Goal: Information Seeking & Learning: Compare options

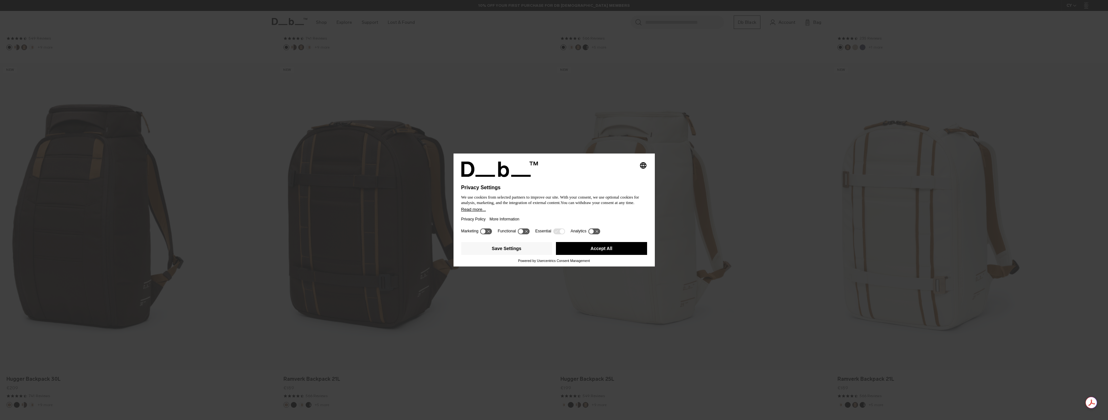
scroll to position [581, 0]
click at [611, 250] on button "Accept All" at bounding box center [601, 248] width 91 height 13
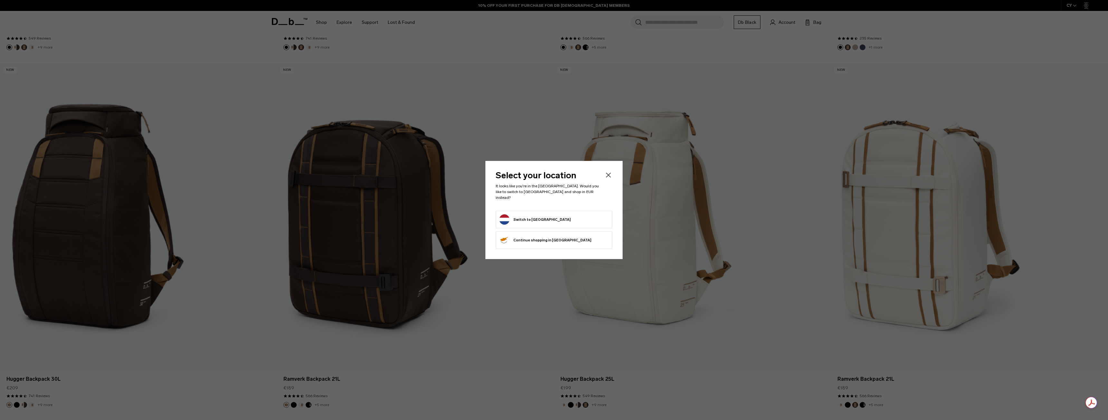
scroll to position [0, 0]
click at [528, 219] on button "Switch to Netherlands" at bounding box center [534, 219] width 71 height 10
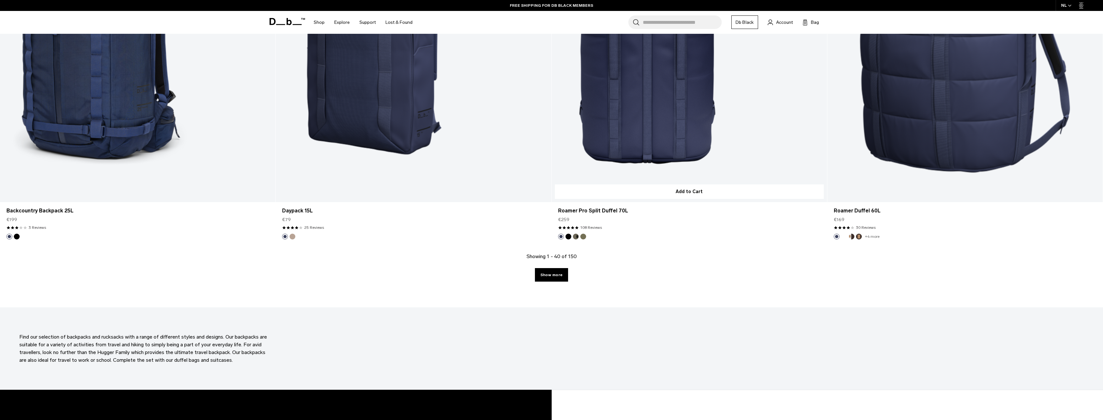
scroll to position [3591, 0]
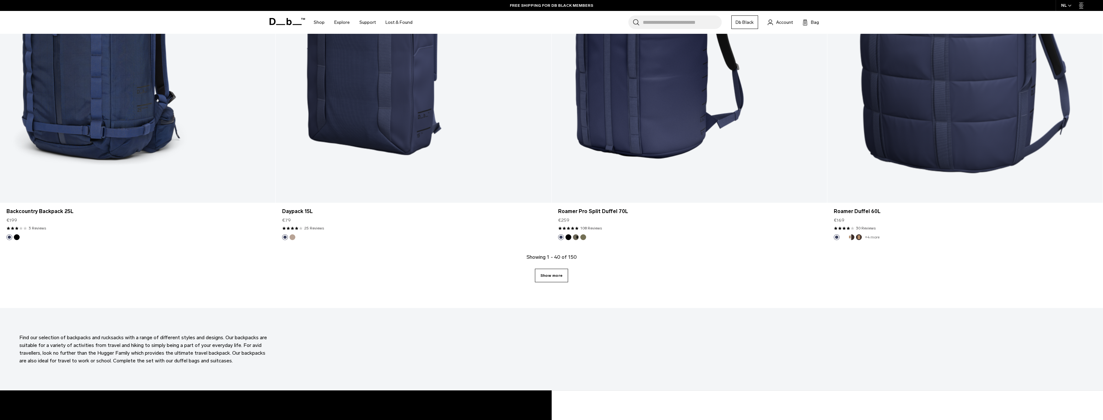
click at [560, 270] on link "Show more" at bounding box center [551, 276] width 33 height 14
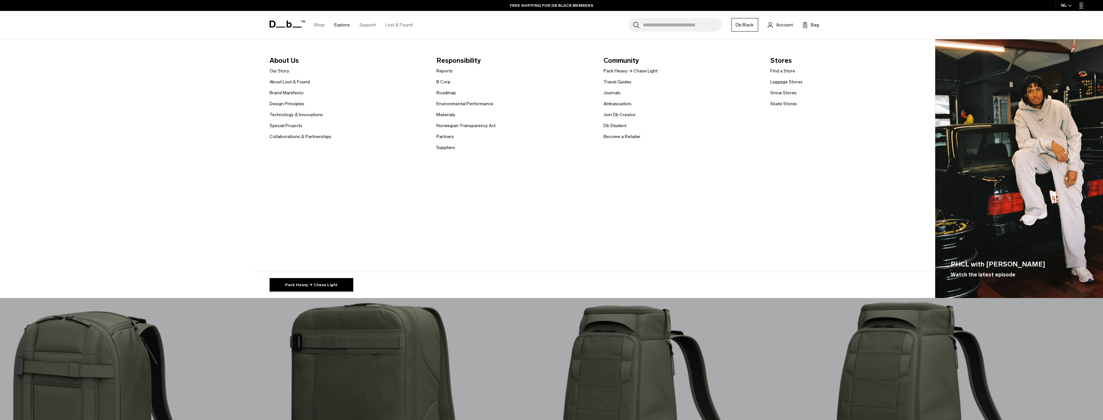
scroll to position [3595, 0]
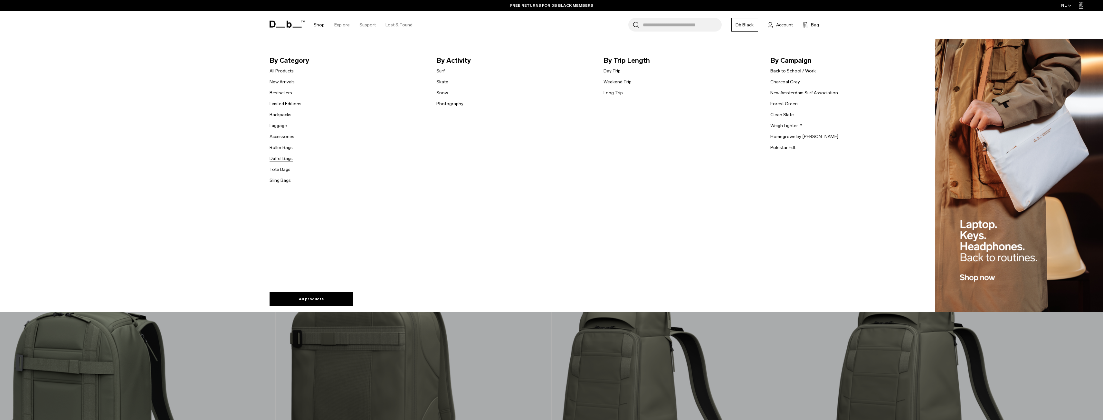
click at [289, 158] on link "Duffel Bags" at bounding box center [281, 158] width 23 height 7
click at [285, 172] on link "Tote Bags" at bounding box center [280, 169] width 21 height 7
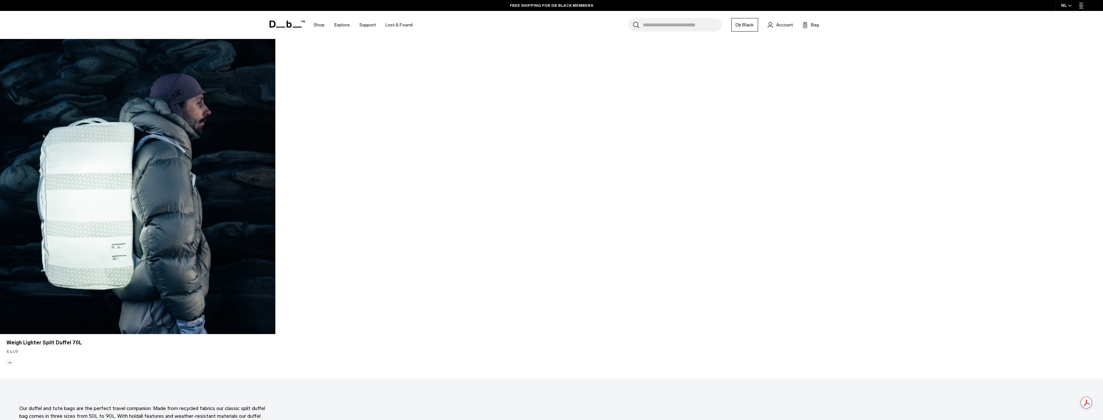
scroll to position [3467, 0]
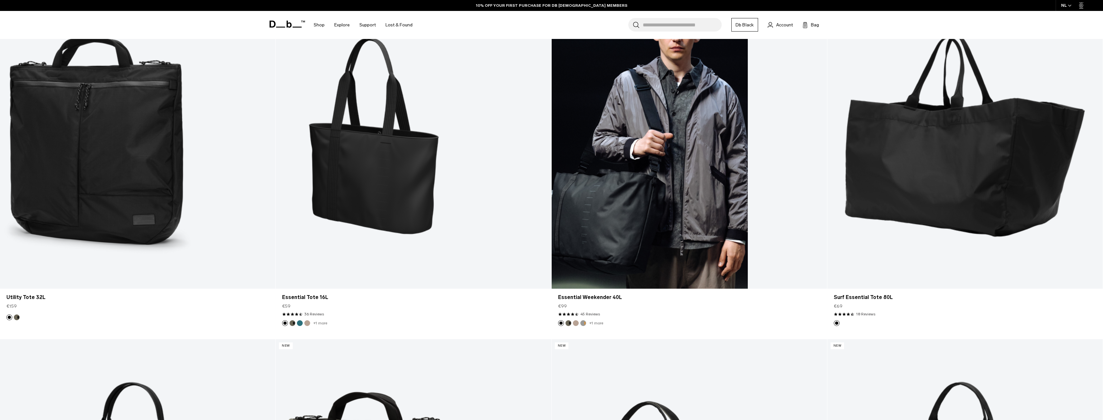
scroll to position [303, 0]
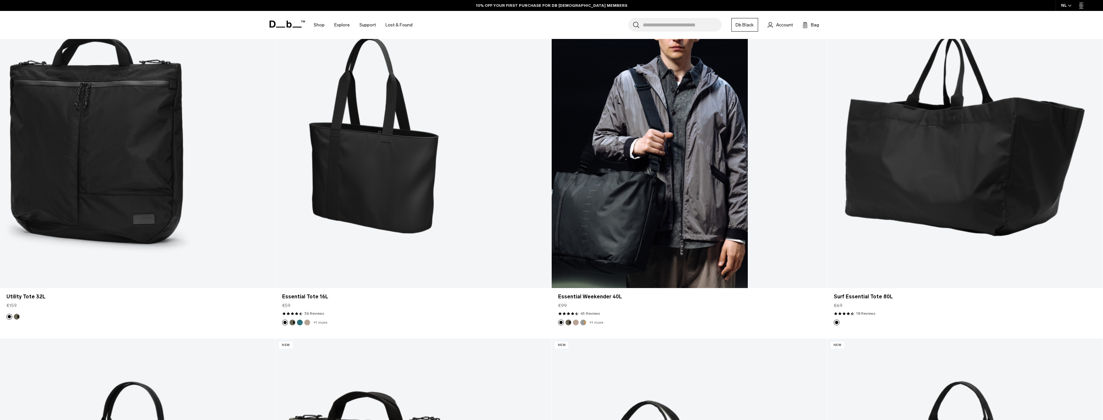
click at [714, 190] on link "Essential Weekender 40L" at bounding box center [689, 135] width 275 height 306
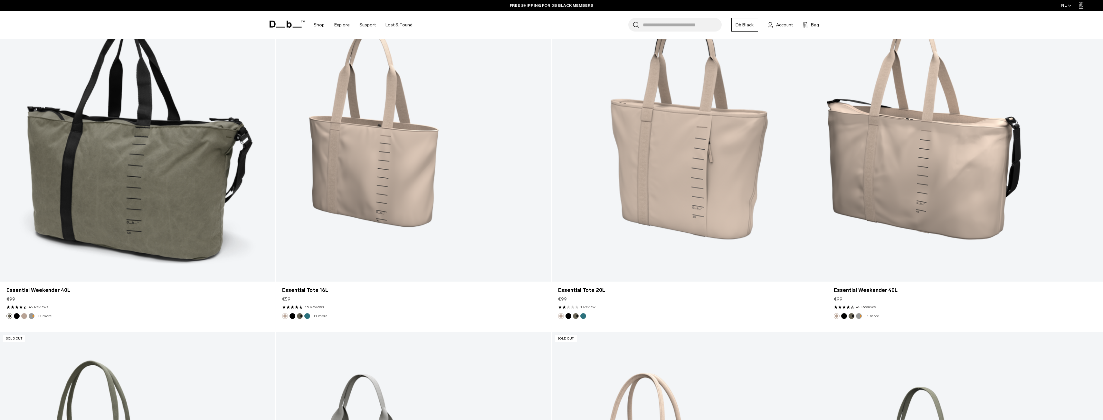
scroll to position [1025, 0]
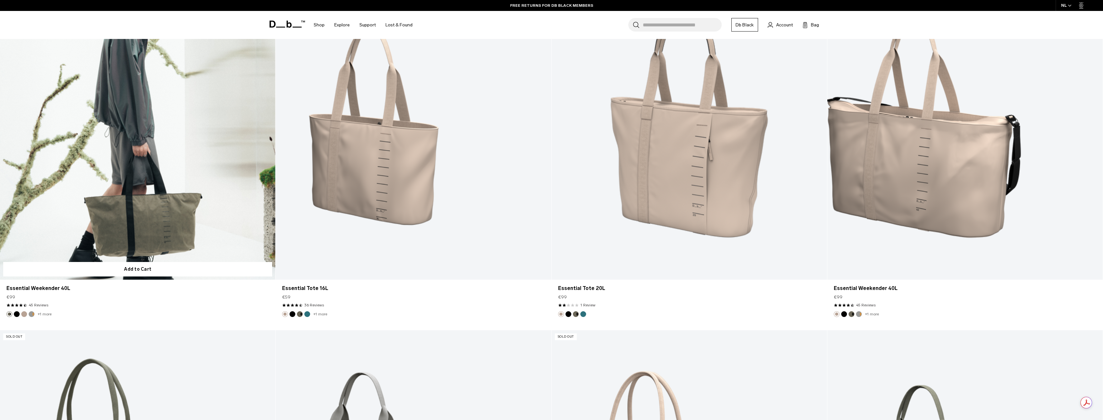
click at [136, 205] on link "Essential Weekender 40L" at bounding box center [137, 127] width 275 height 306
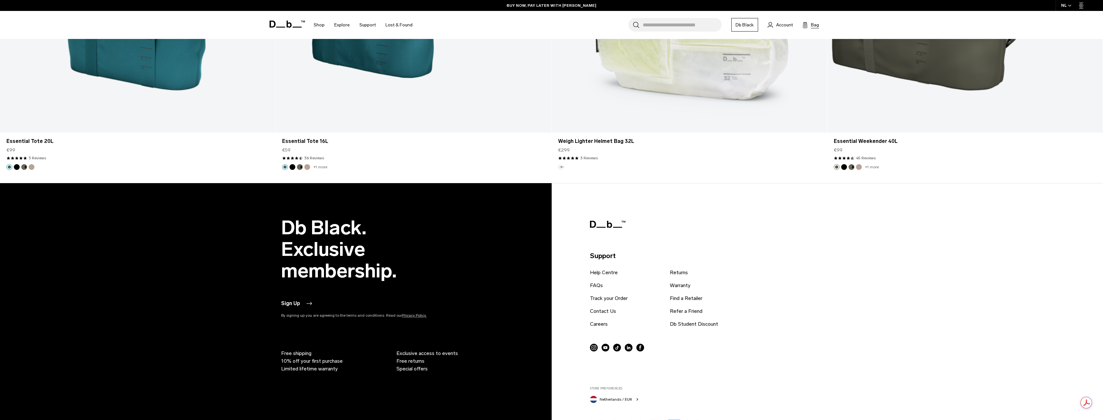
scroll to position [1870, 0]
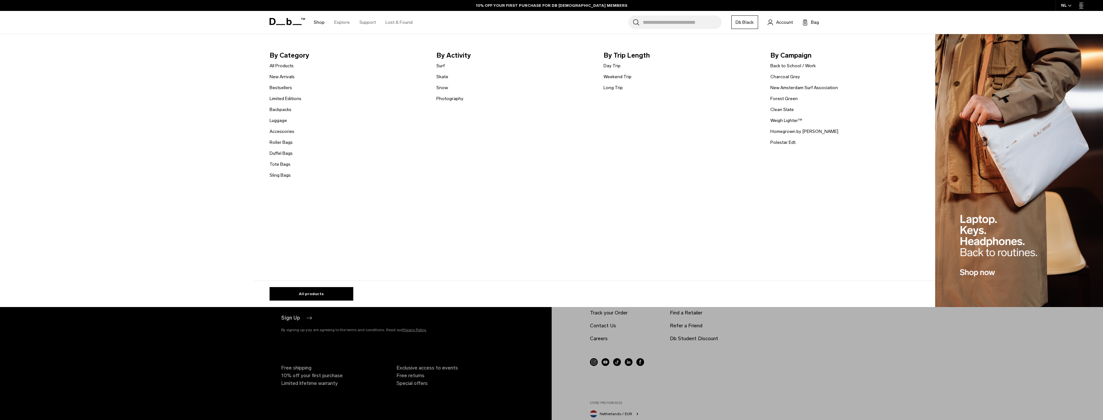
click at [286, 94] on ul "All Products New Arrivals Bestsellers Limited Editions Backpacks Luggage" at bounding box center [286, 120] width 32 height 117
click at [285, 98] on link "Limited Editions" at bounding box center [286, 98] width 32 height 7
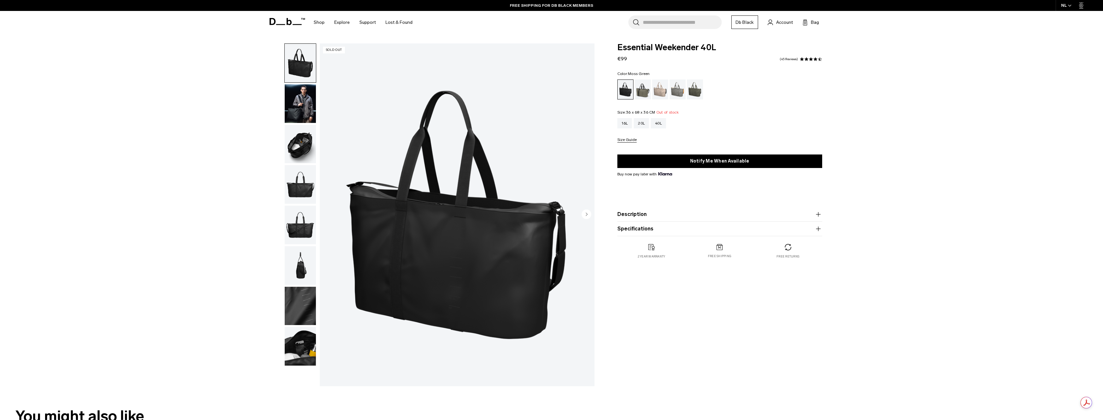
click at [692, 91] on div "Moss Green" at bounding box center [695, 90] width 16 height 20
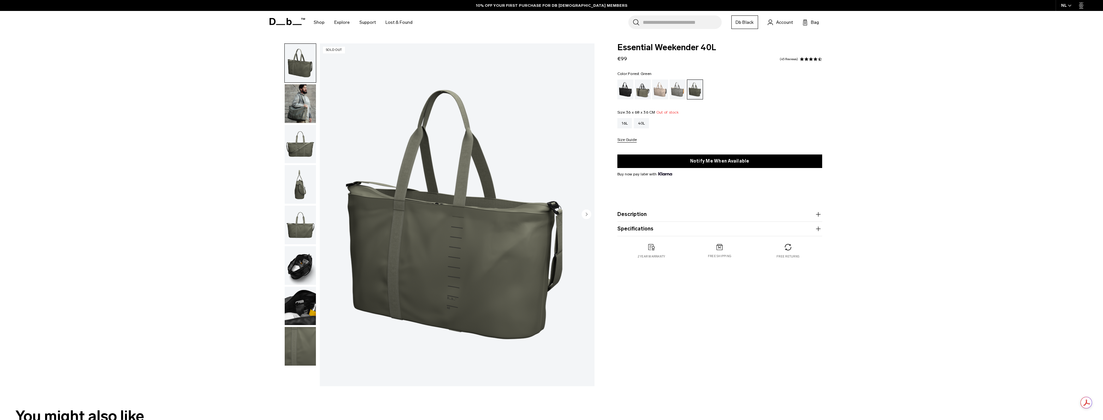
drag, startPoint x: 0, startPoint y: 0, endPoint x: 643, endPoint y: 92, distance: 649.6
click at [643, 92] on div "Forest Green" at bounding box center [643, 90] width 16 height 20
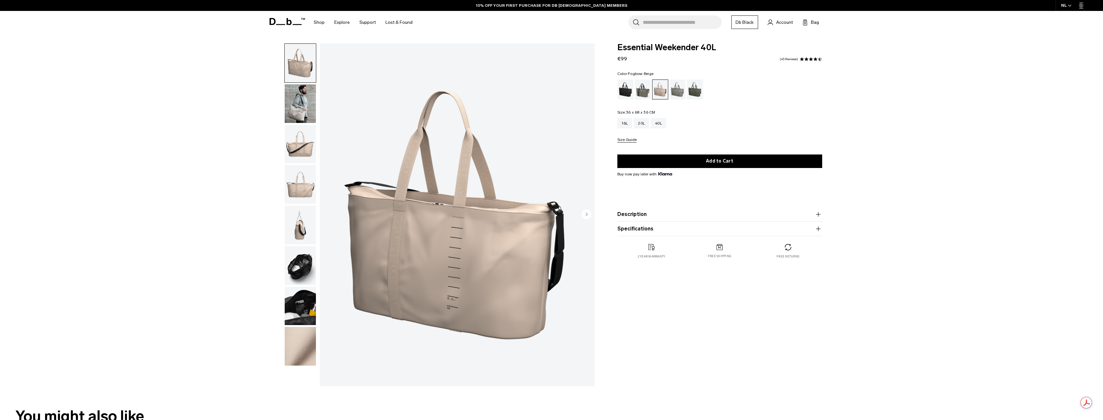
click at [299, 300] on img "button" at bounding box center [300, 306] width 31 height 39
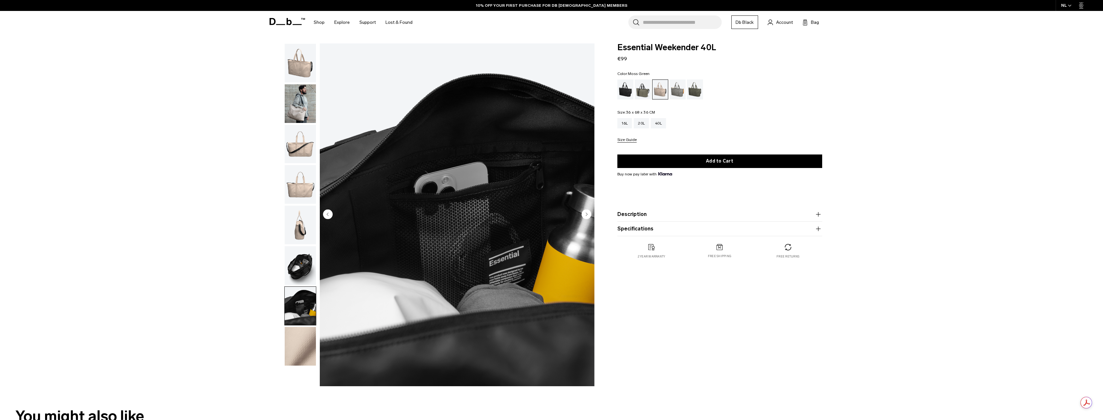
click at [701, 92] on div "Moss Green" at bounding box center [695, 90] width 16 height 20
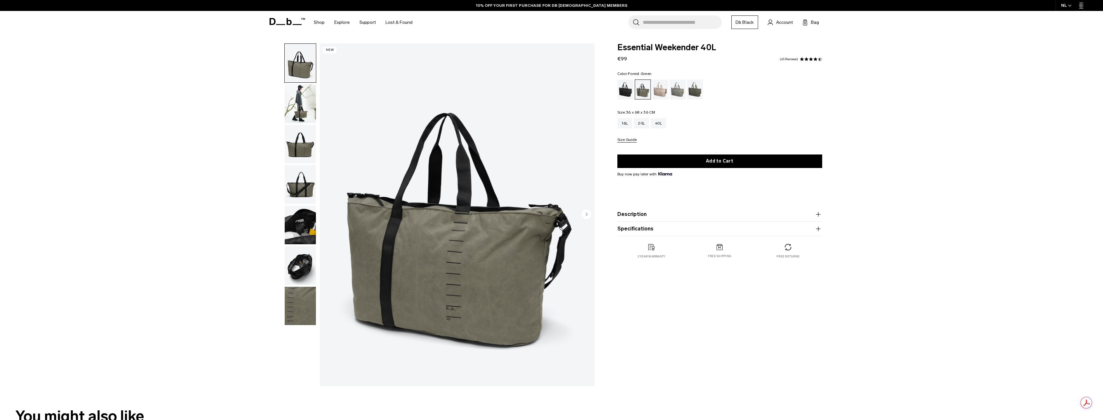
click at [652, 218] on button "Description" at bounding box center [719, 215] width 205 height 8
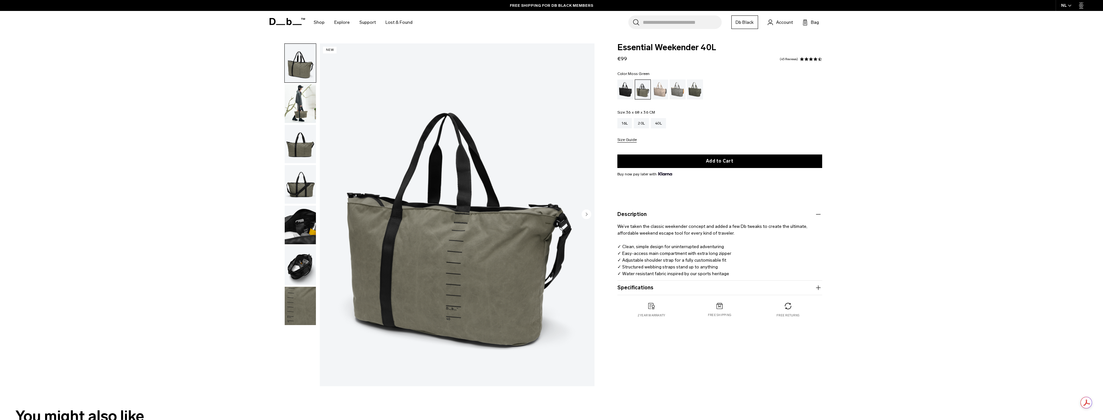
click at [694, 87] on div "Moss Green" at bounding box center [695, 90] width 16 height 20
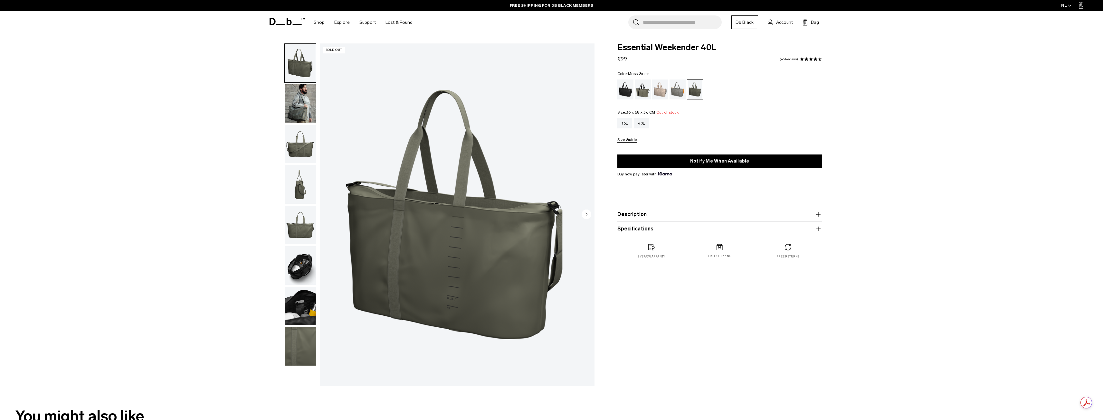
click at [292, 103] on img "button" at bounding box center [300, 103] width 31 height 39
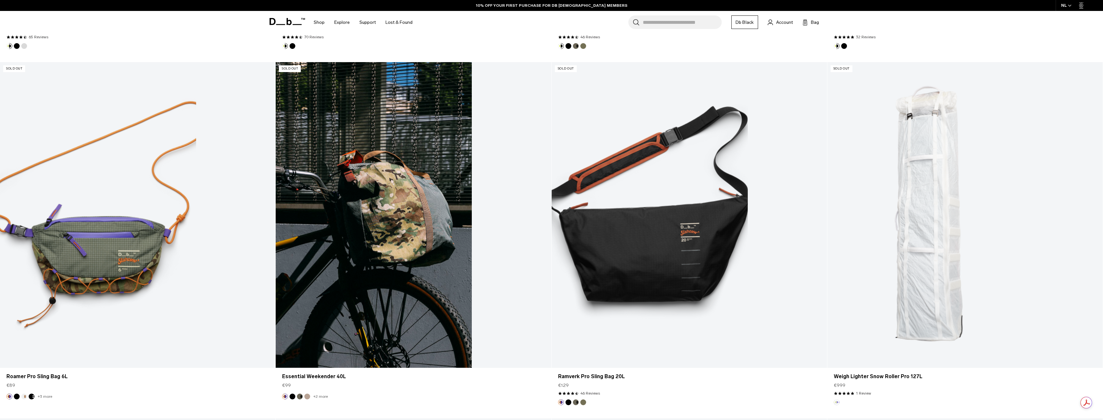
scroll to position [593, 0]
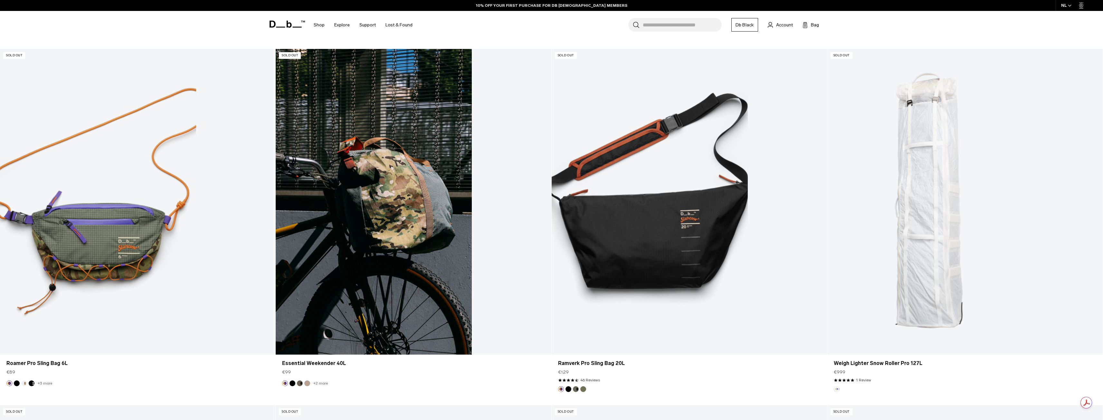
click at [432, 250] on link "Essential Weekender 40L" at bounding box center [413, 202] width 275 height 306
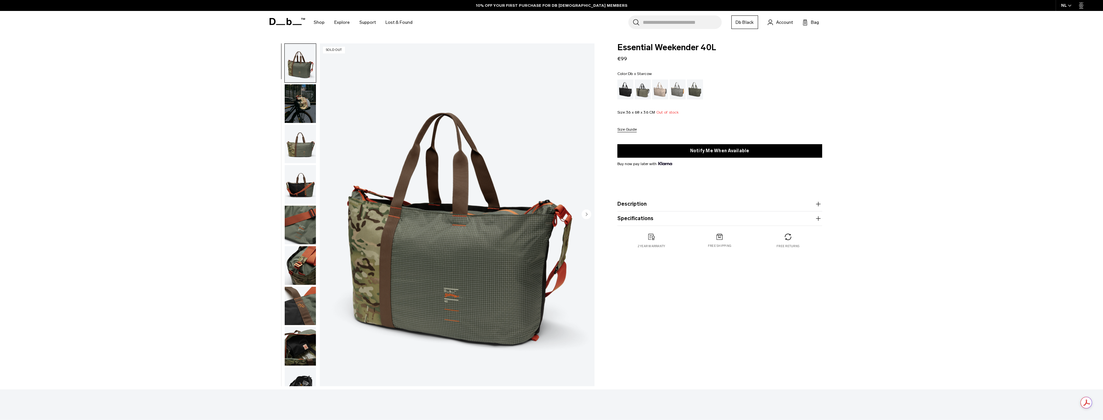
click at [304, 96] on img "button" at bounding box center [300, 103] width 31 height 39
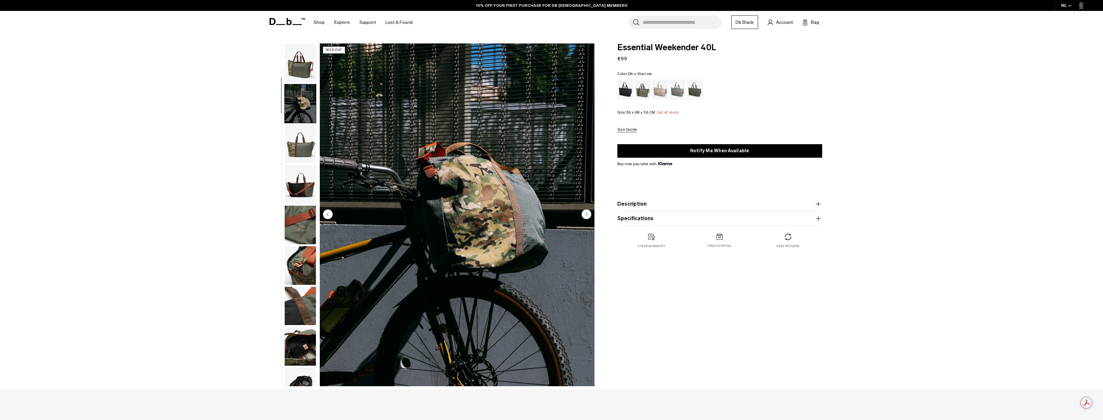
scroll to position [41, 0]
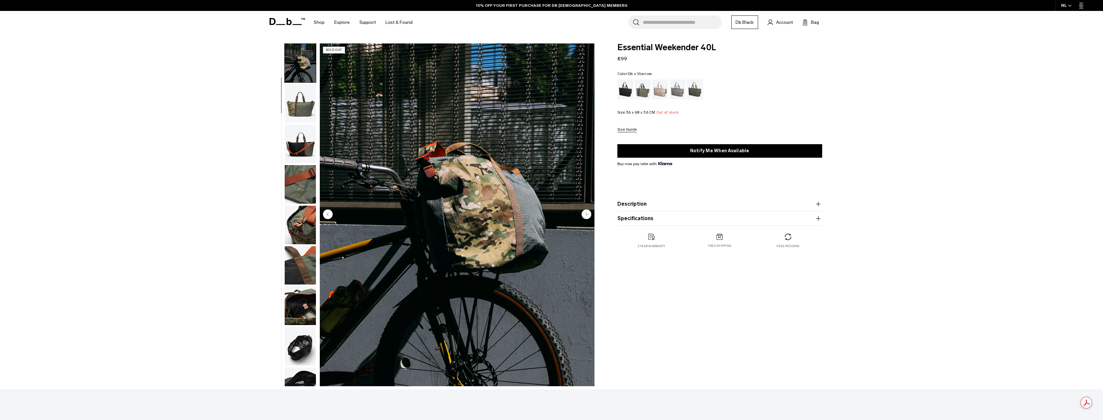
click at [310, 109] on img "button" at bounding box center [300, 103] width 31 height 39
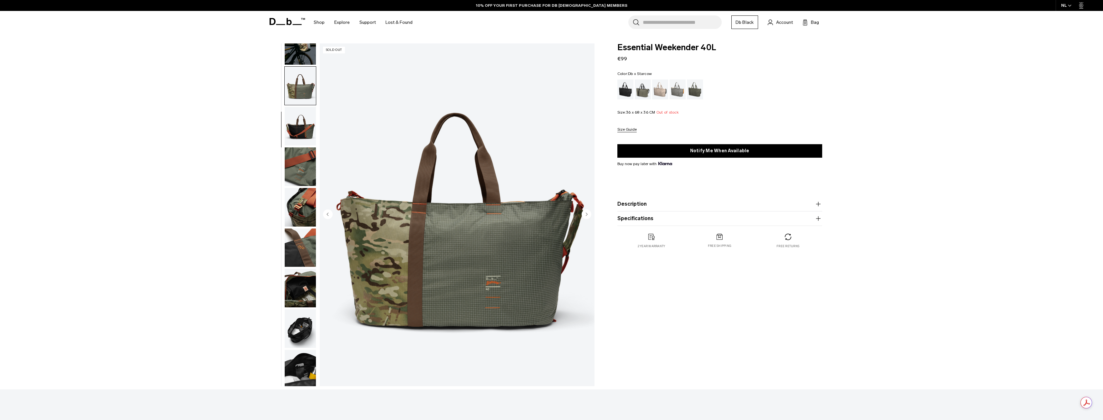
scroll to position [61, 0]
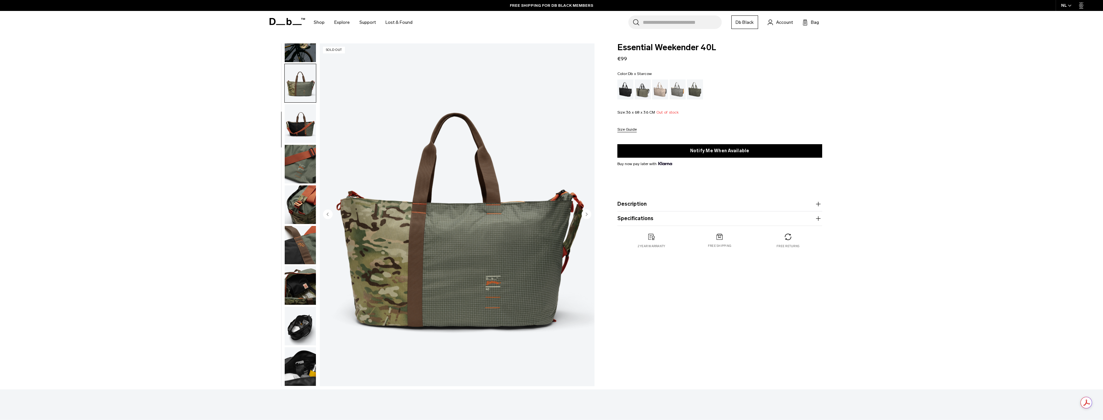
click at [311, 147] on img "button" at bounding box center [300, 164] width 31 height 39
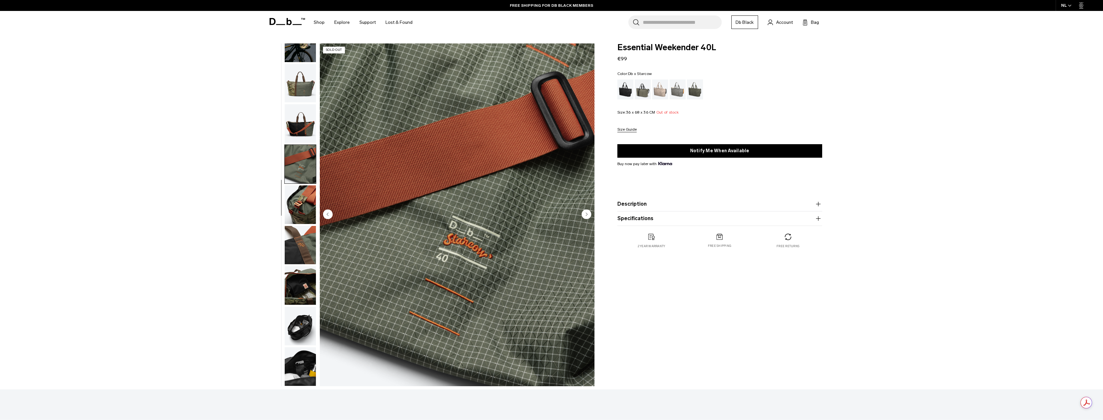
click at [305, 117] on img "button" at bounding box center [300, 123] width 31 height 39
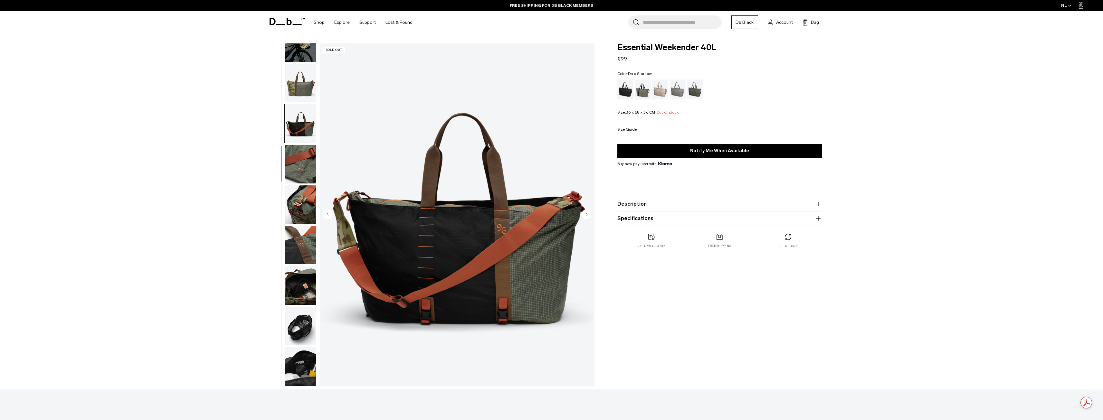
click at [305, 165] on img "button" at bounding box center [300, 164] width 31 height 39
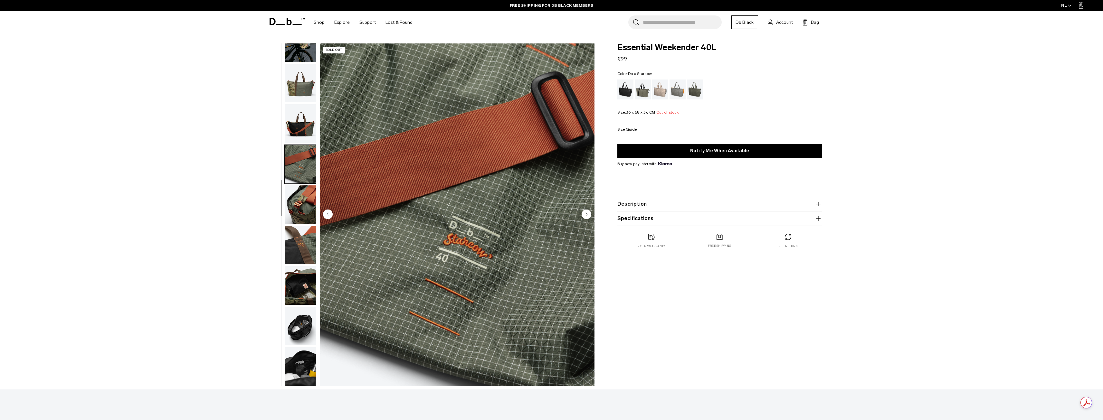
click at [305, 204] on img "button" at bounding box center [300, 204] width 31 height 39
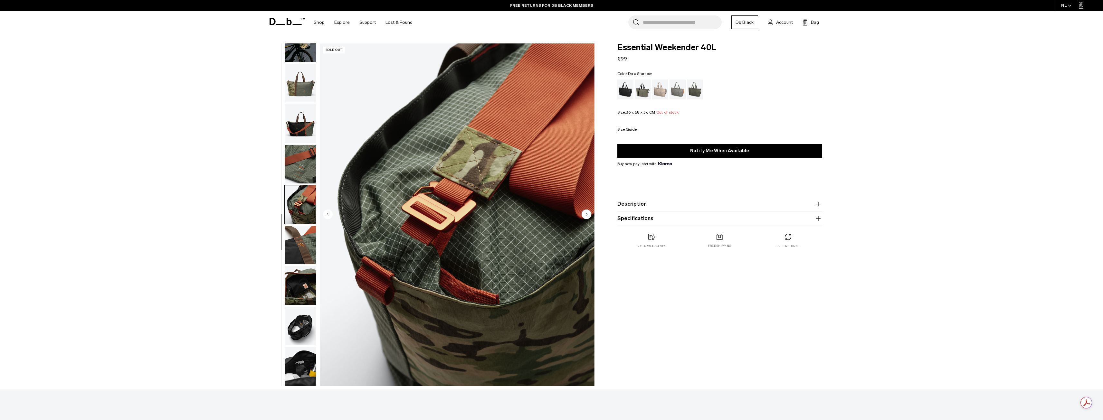
click at [296, 242] on img "button" at bounding box center [300, 245] width 31 height 39
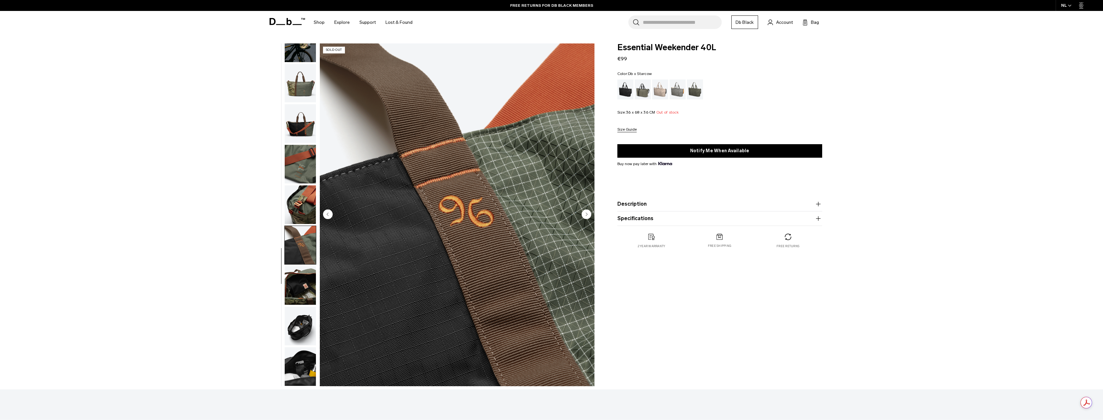
click at [300, 280] on img "button" at bounding box center [300, 285] width 31 height 39
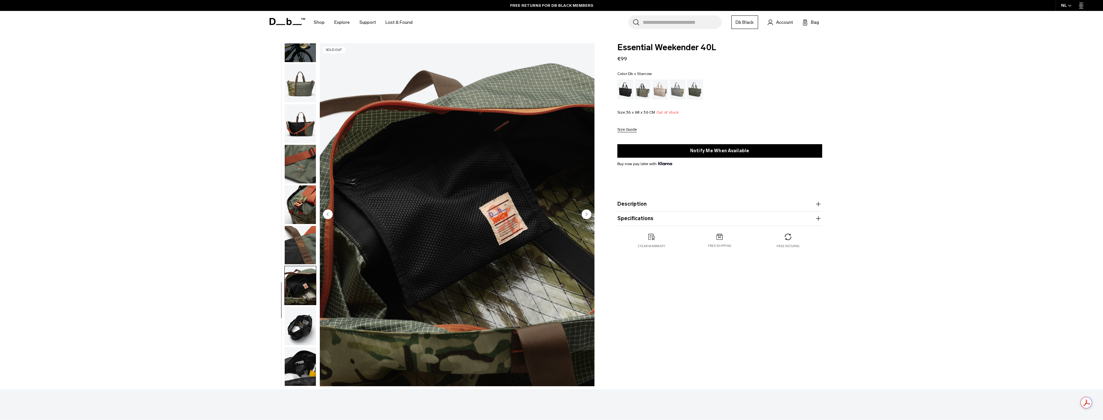
click at [301, 325] on img "button" at bounding box center [300, 326] width 31 height 39
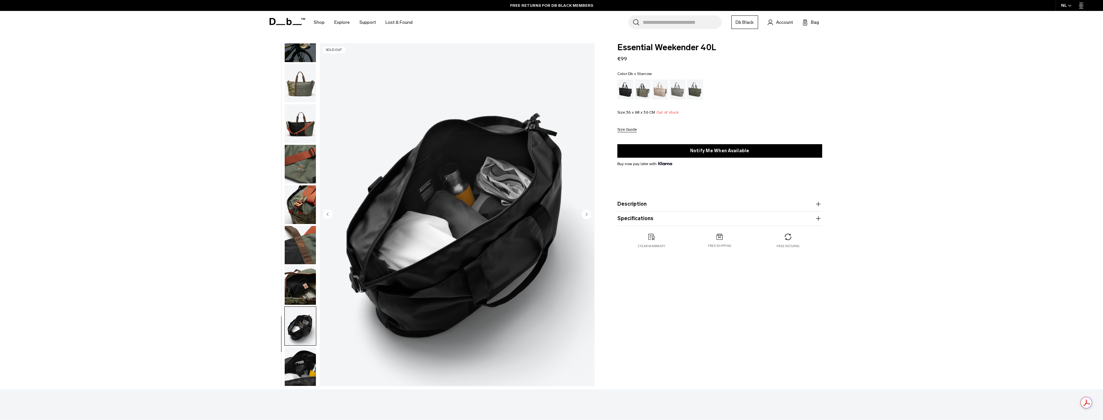
click at [297, 365] on img "button" at bounding box center [300, 366] width 31 height 39
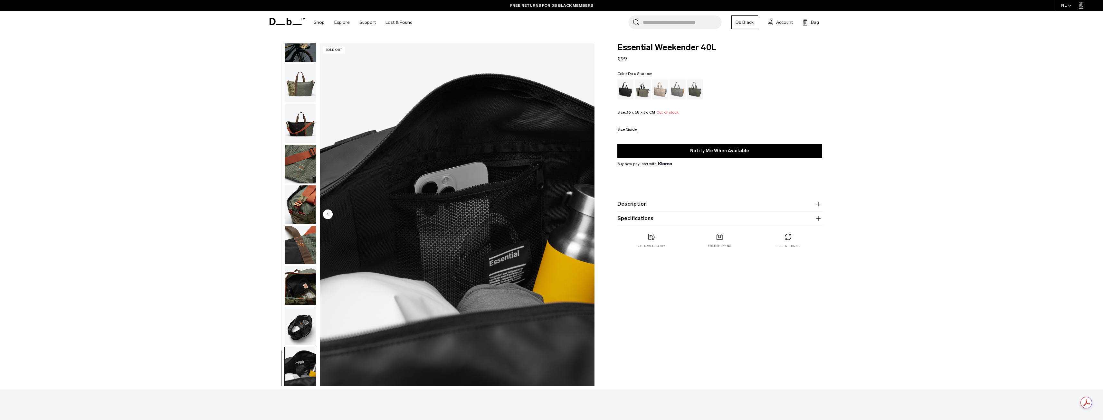
click at [301, 343] on img "button" at bounding box center [300, 326] width 31 height 39
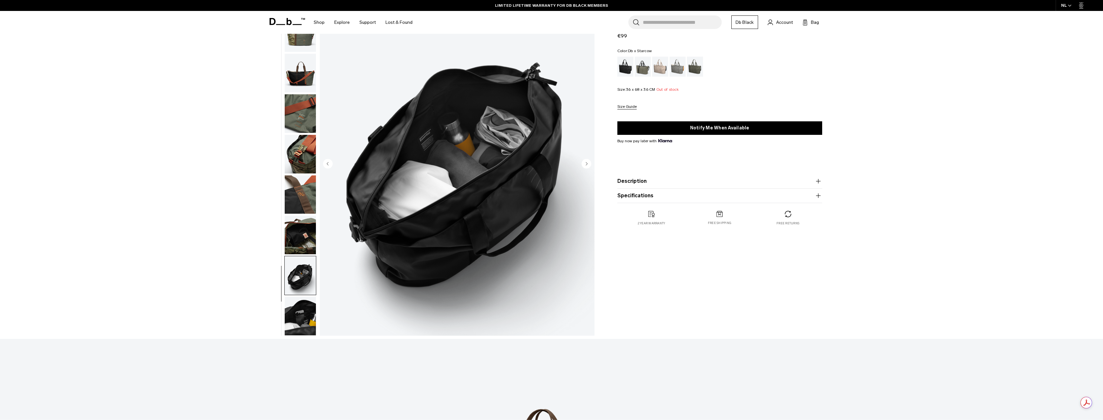
scroll to position [64, 0]
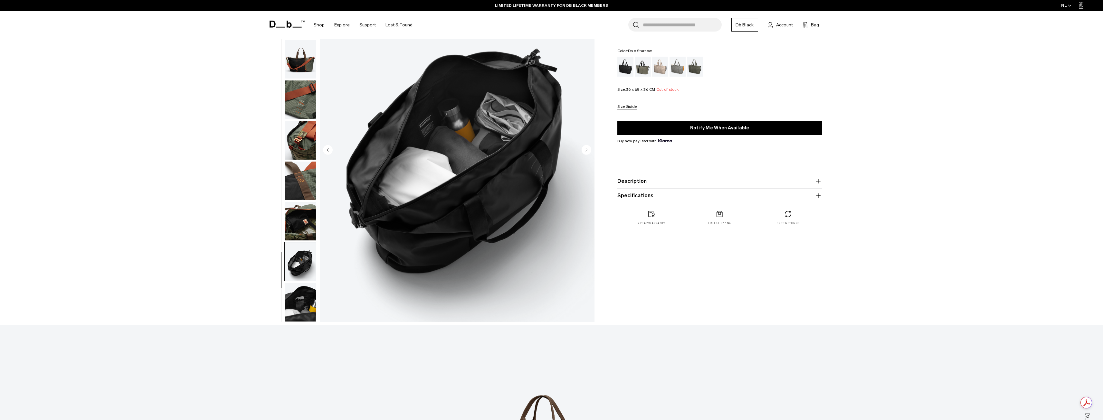
drag, startPoint x: 303, startPoint y: 313, endPoint x: 303, endPoint y: 308, distance: 4.2
click at [303, 312] on img "button" at bounding box center [300, 302] width 31 height 39
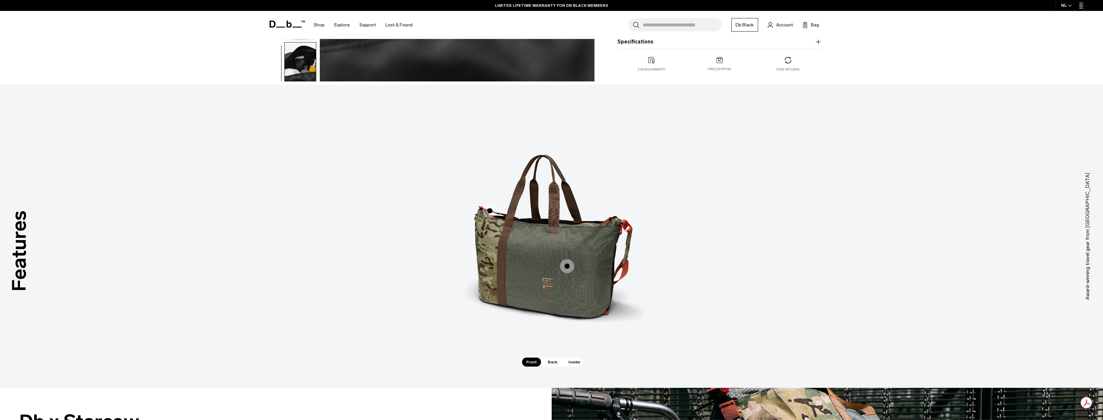
scroll to position [386, 0]
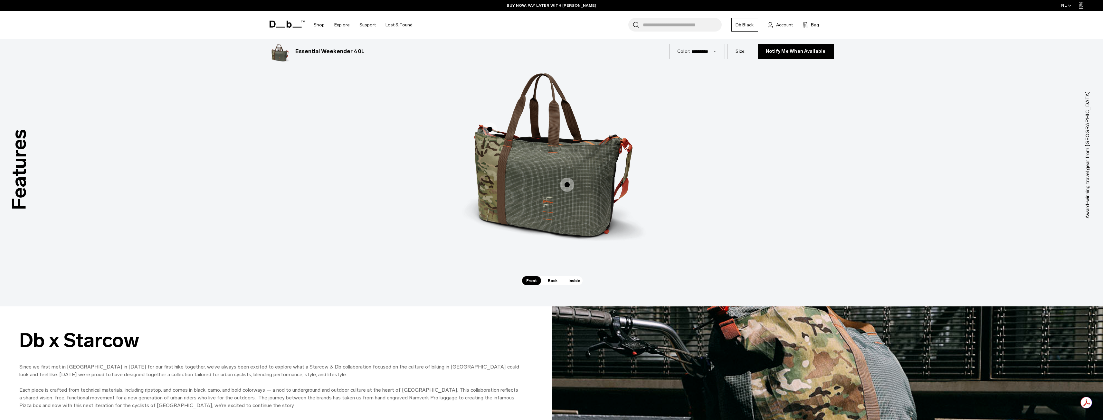
click at [551, 280] on span "Back" at bounding box center [553, 280] width 18 height 9
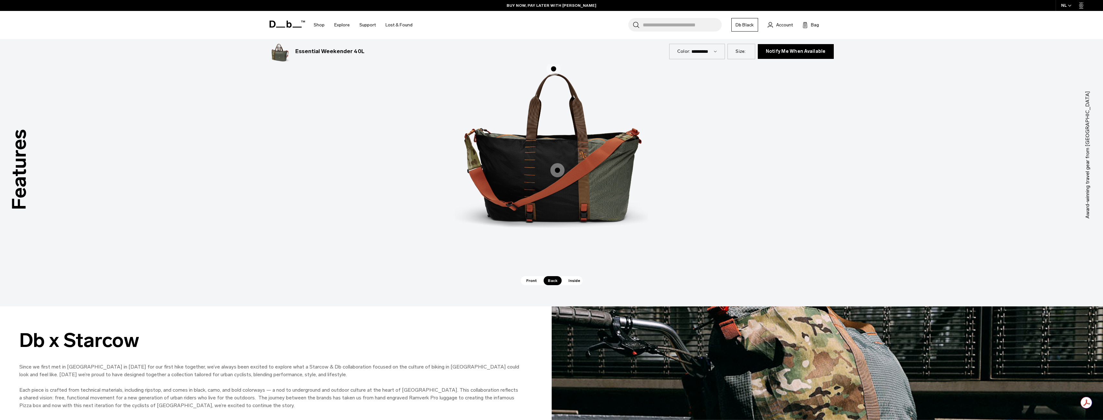
click at [574, 283] on span "Inside" at bounding box center [574, 280] width 20 height 9
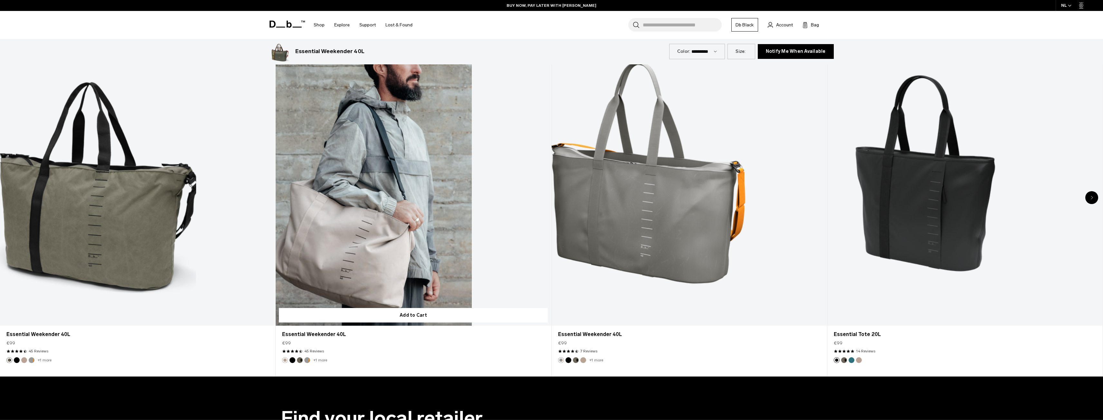
scroll to position [1030, 0]
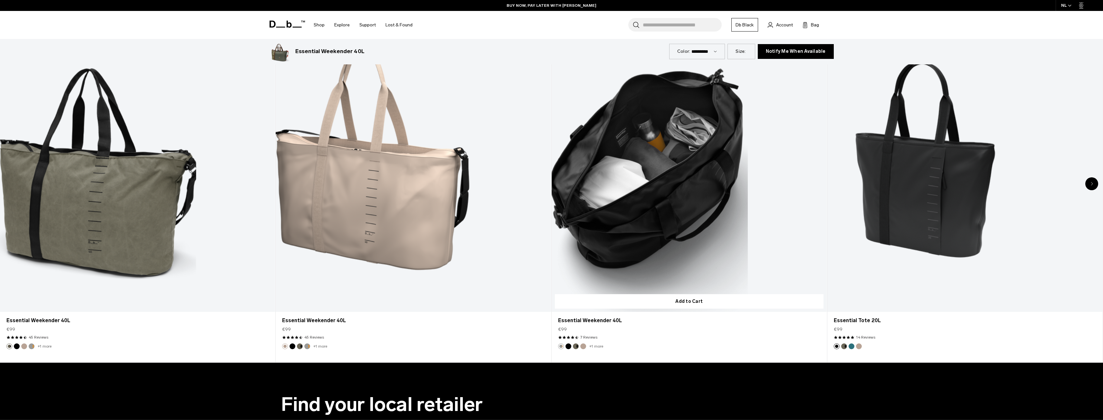
click at [655, 202] on link "Essential Weekender 40L" at bounding box center [689, 159] width 275 height 306
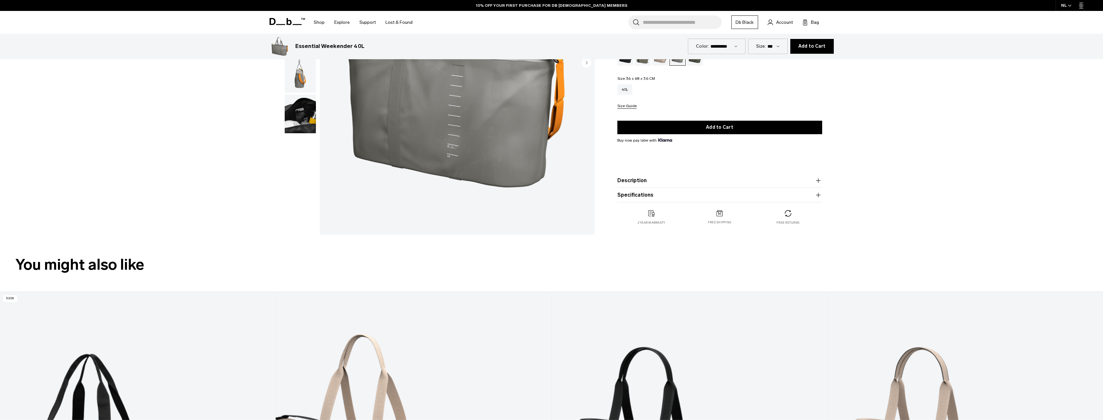
scroll to position [97, 0]
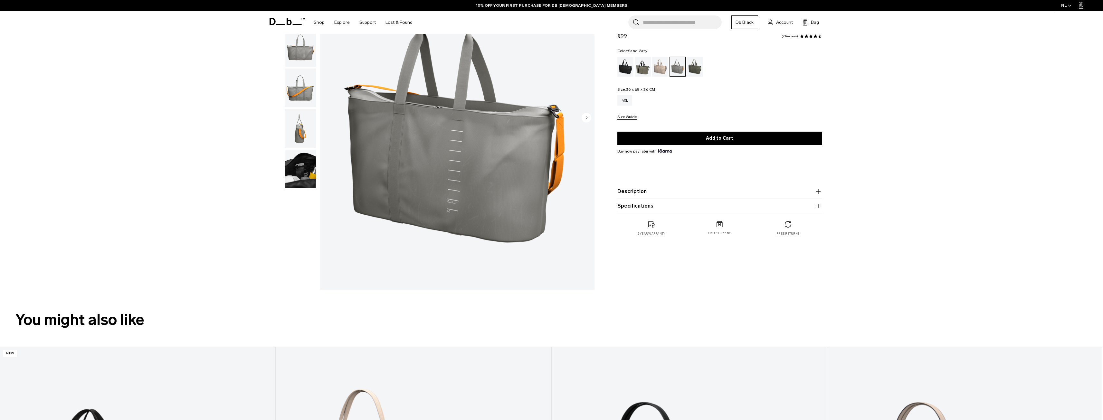
click at [701, 206] on button "Specifications" at bounding box center [719, 206] width 205 height 8
click at [699, 197] on product-accordion "Description We’ve taken the classic weekender concept and added a few Db tweaks…" at bounding box center [719, 192] width 205 height 14
click at [697, 189] on button "Description" at bounding box center [719, 192] width 205 height 8
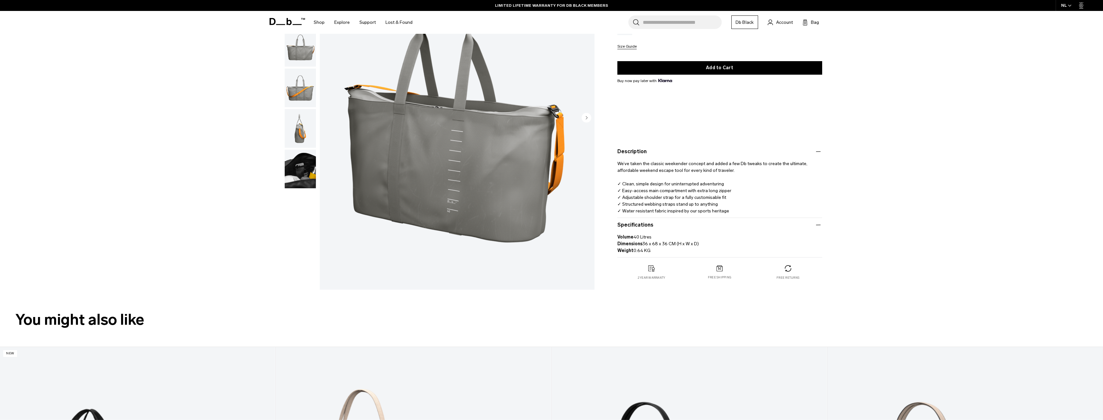
click at [905, 140] on div "**********" at bounding box center [551, 120] width 1103 height 346
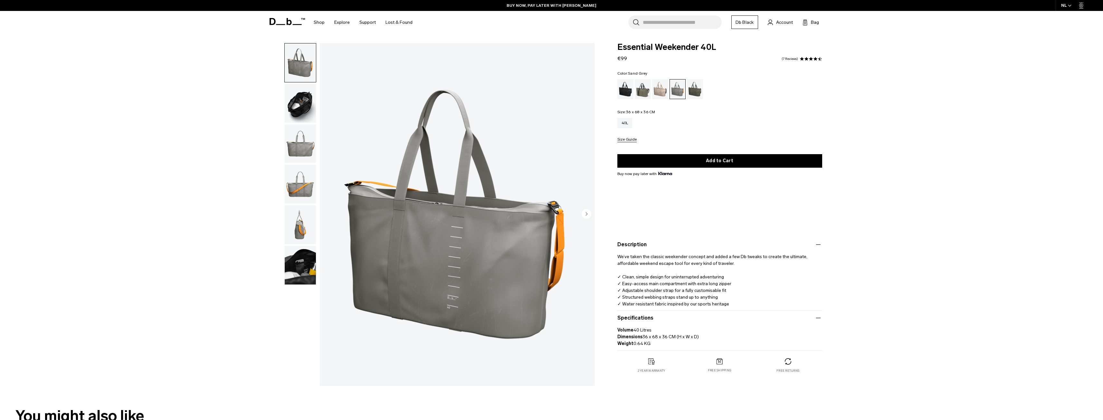
scroll to position [0, 0]
click at [588, 207] on img "1 / 6" at bounding box center [457, 214] width 275 height 343
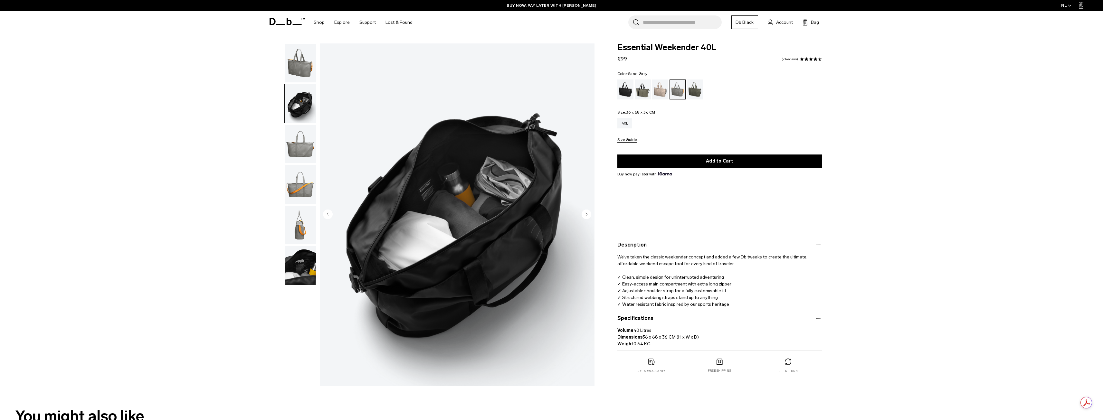
click at [584, 213] on circle "Next slide" at bounding box center [587, 214] width 10 height 10
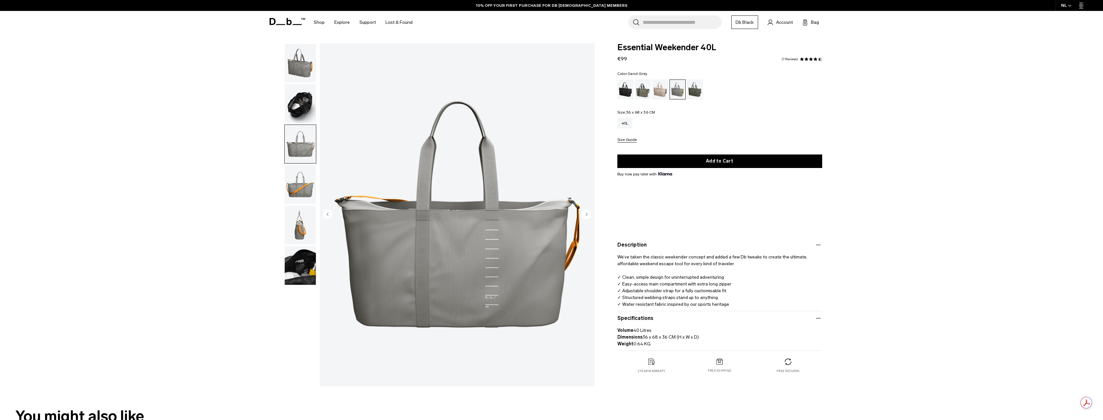
click at [584, 213] on circle "Next slide" at bounding box center [587, 214] width 10 height 10
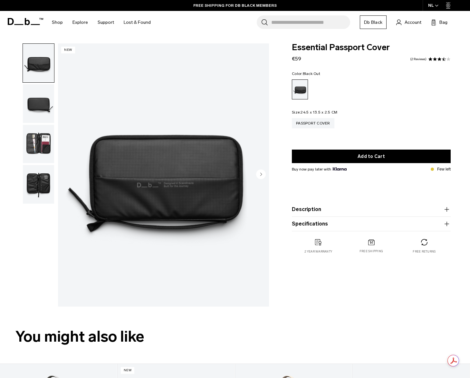
click at [35, 145] on img "button" at bounding box center [38, 144] width 31 height 39
